Goal: Task Accomplishment & Management: Manage account settings

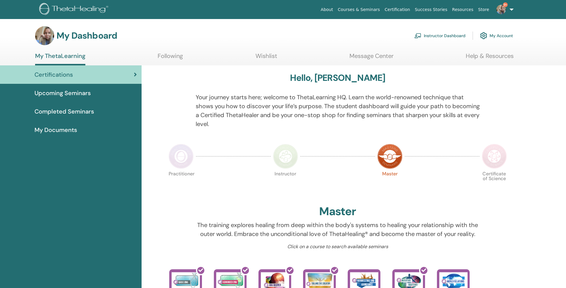
click at [435, 34] on link "Instructor Dashboard" at bounding box center [439, 35] width 51 height 13
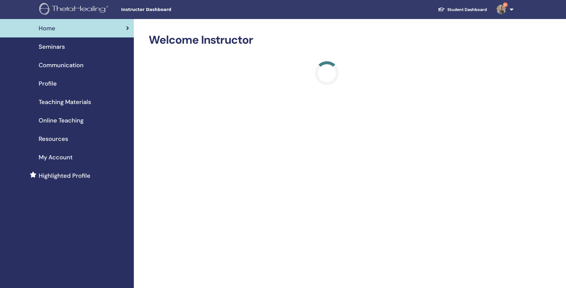
click at [55, 46] on span "Seminars" at bounding box center [52, 46] width 26 height 9
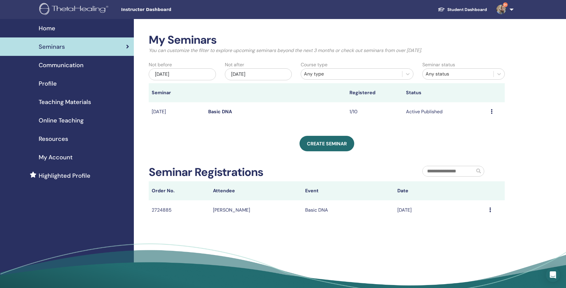
click at [490, 113] on td "Preview Edit Attendees Cancel" at bounding box center [495, 111] width 17 height 19
click at [490, 110] on td "Preview Edit Attendees Cancel" at bounding box center [495, 111] width 17 height 19
click at [221, 112] on link "Basic DNA" at bounding box center [220, 111] width 24 height 6
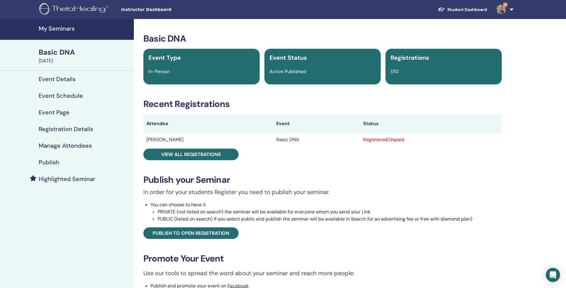
click at [47, 80] on h4 "Event Details" at bounding box center [57, 78] width 37 height 7
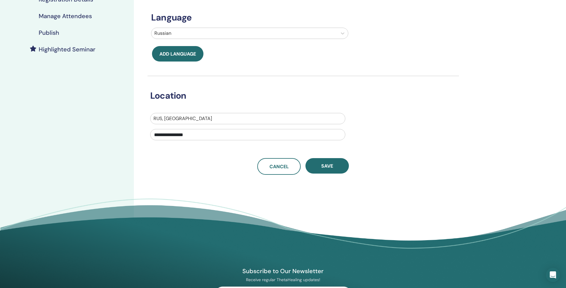
scroll to position [130, 0]
click at [321, 163] on span "Save" at bounding box center [327, 166] width 12 height 6
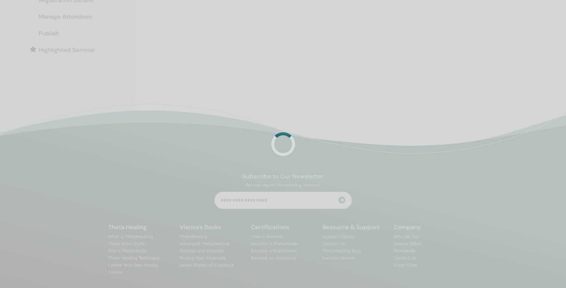
scroll to position [130, 0]
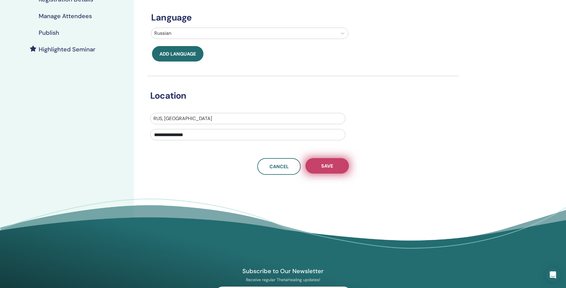
click at [332, 171] on button "Save" at bounding box center [326, 165] width 43 height 15
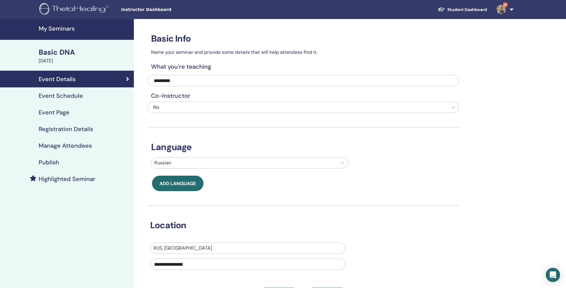
click at [63, 96] on h4 "Event Schedule" at bounding box center [61, 95] width 44 height 7
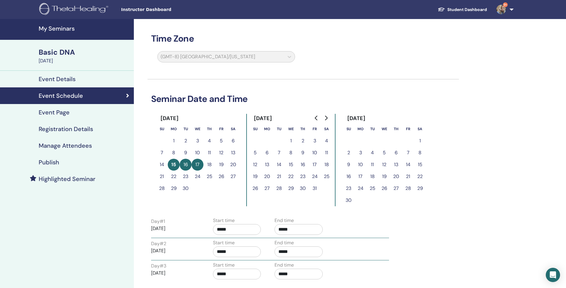
click at [58, 111] on h4 "Event Page" at bounding box center [54, 112] width 31 height 7
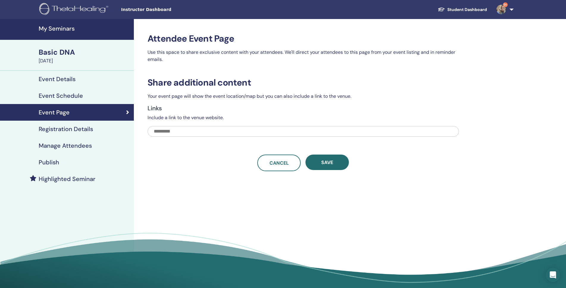
click at [49, 130] on h4 "Registration Details" at bounding box center [66, 128] width 54 height 7
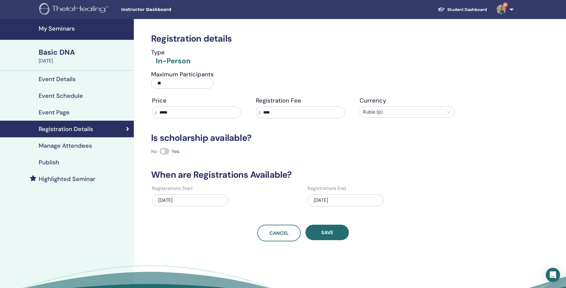
click at [325, 201] on div "09/15/2025" at bounding box center [345, 200] width 76 height 12
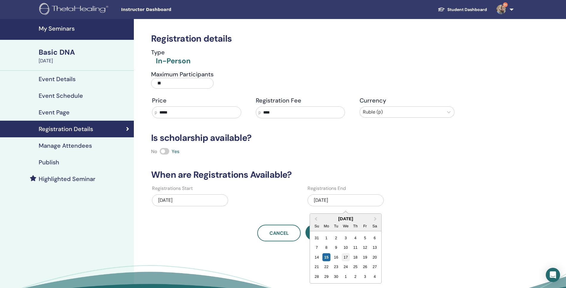
click at [342, 257] on div "17" at bounding box center [345, 257] width 8 height 8
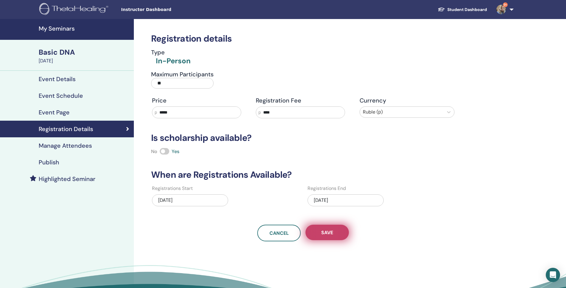
click at [322, 234] on span "Save" at bounding box center [327, 232] width 12 height 6
click at [328, 228] on button "Save" at bounding box center [326, 232] width 43 height 15
click at [51, 27] on h4 "My Seminars" at bounding box center [85, 28] width 92 height 7
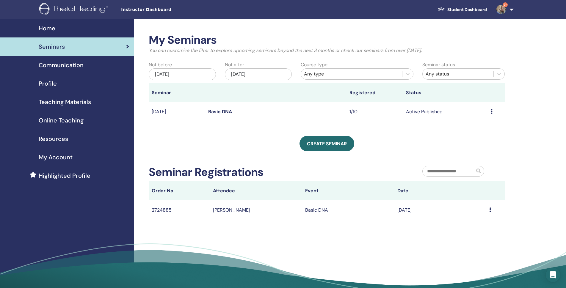
click at [223, 112] on link "Basic DNA" at bounding box center [220, 111] width 24 height 6
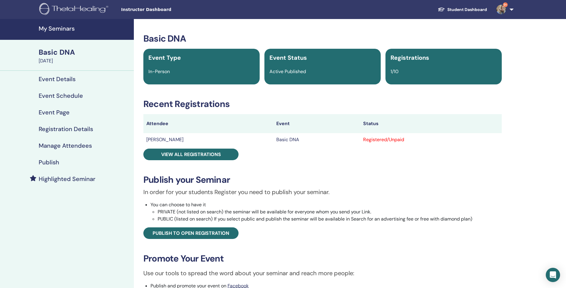
click at [377, 141] on div "Registered/Unpaid" at bounding box center [431, 139] width 136 height 7
click at [168, 140] on td "[PERSON_NAME]" at bounding box center [208, 139] width 130 height 13
click at [166, 140] on td "[PERSON_NAME]" at bounding box center [208, 139] width 130 height 13
click at [291, 139] on td "Basic DNA" at bounding box center [316, 139] width 87 height 13
click at [382, 141] on div "Registered/Unpaid" at bounding box center [431, 139] width 136 height 7
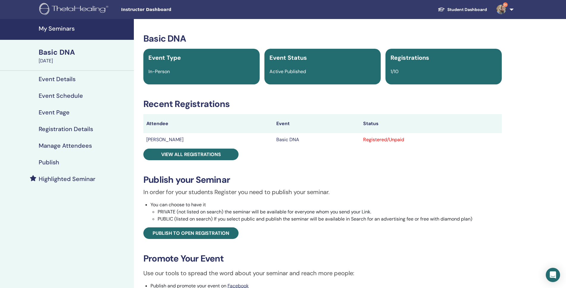
click at [185, 128] on th "Attendee" at bounding box center [208, 123] width 130 height 19
click at [285, 139] on td "Basic DNA" at bounding box center [316, 139] width 87 height 13
click at [371, 138] on div "Registered/Unpaid" at bounding box center [431, 139] width 136 height 7
click at [156, 138] on td "[PERSON_NAME]" at bounding box center [208, 139] width 130 height 13
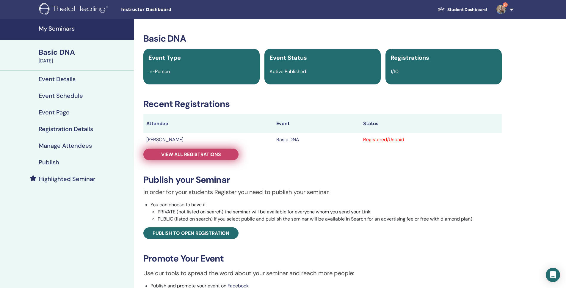
click at [171, 155] on span "View all registrations" at bounding box center [191, 154] width 60 height 6
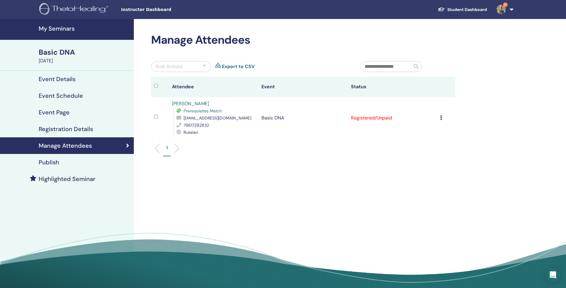
click at [379, 117] on td "Registered/Unpaid" at bounding box center [392, 118] width 89 height 42
click at [439, 117] on td "Cancel Registration Do not auto-certify Mark as Paid Mark as Unpaid Mark as Abs…" at bounding box center [446, 118] width 18 height 42
click at [154, 114] on div at bounding box center [160, 118] width 12 height 9
click at [366, 116] on td "Registered/Unpaid" at bounding box center [392, 118] width 89 height 42
click at [440, 119] on icon at bounding box center [441, 117] width 2 height 5
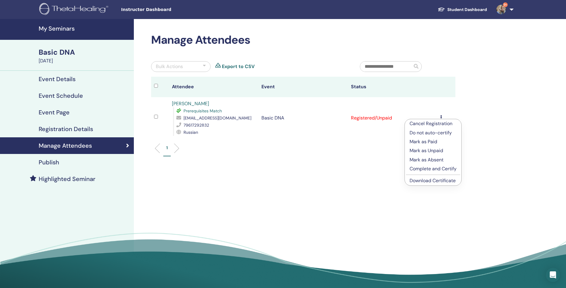
click at [425, 139] on p "Mark as Paid" at bounding box center [432, 141] width 47 height 7
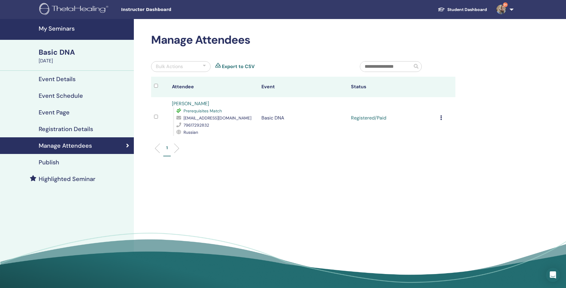
click at [62, 149] on h4 "Manage Attendees" at bounding box center [65, 145] width 53 height 7
click at [53, 76] on h4 "Event Details" at bounding box center [57, 78] width 37 height 7
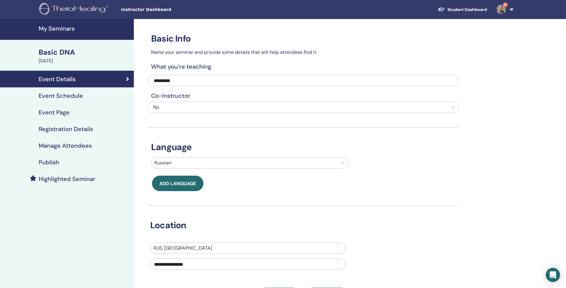
click at [60, 29] on h4 "My Seminars" at bounding box center [85, 28] width 92 height 7
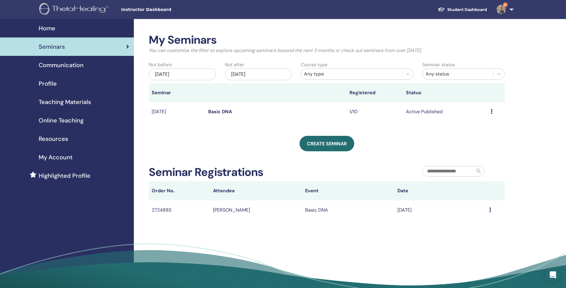
click at [89, 48] on div "Seminars" at bounding box center [67, 46] width 124 height 9
